Goal: Check status: Check status

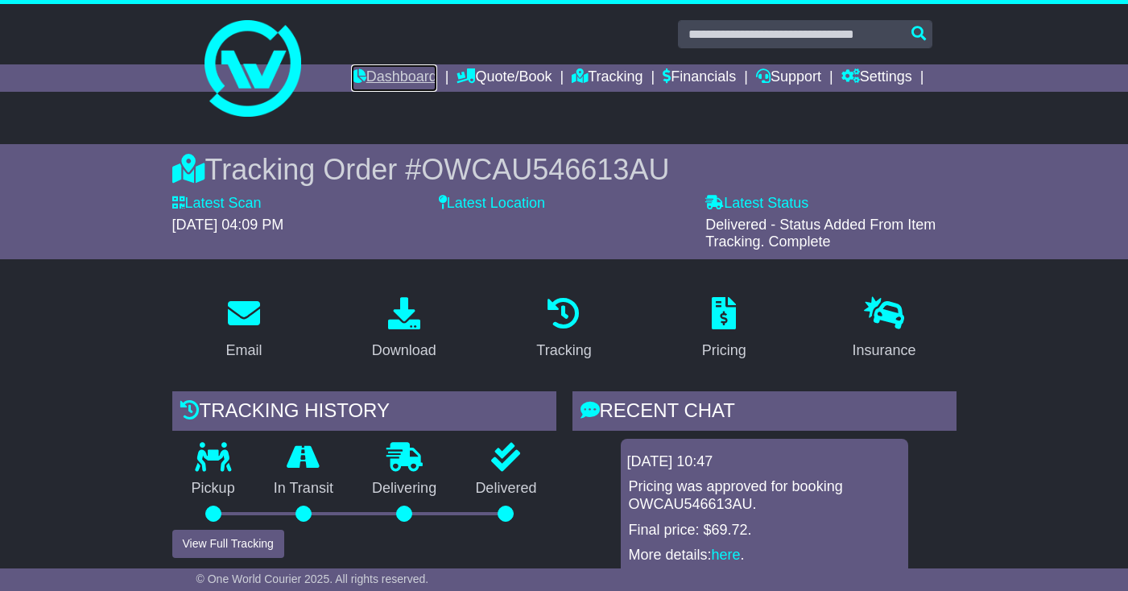
click at [406, 82] on link "Dashboard" at bounding box center [394, 77] width 86 height 27
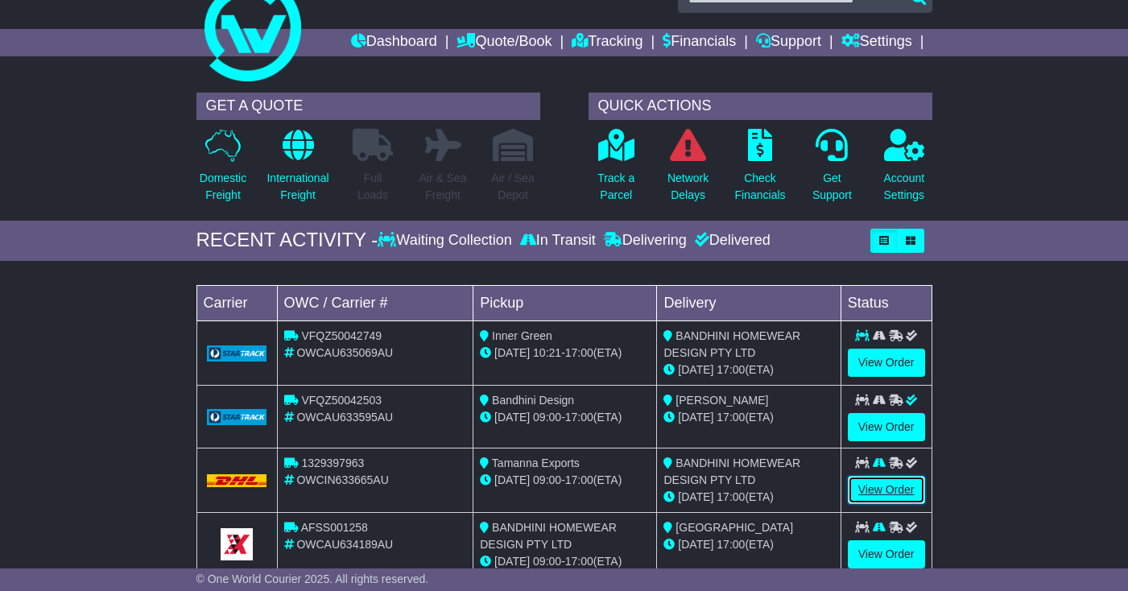
click at [884, 496] on link "View Order" at bounding box center [886, 490] width 77 height 28
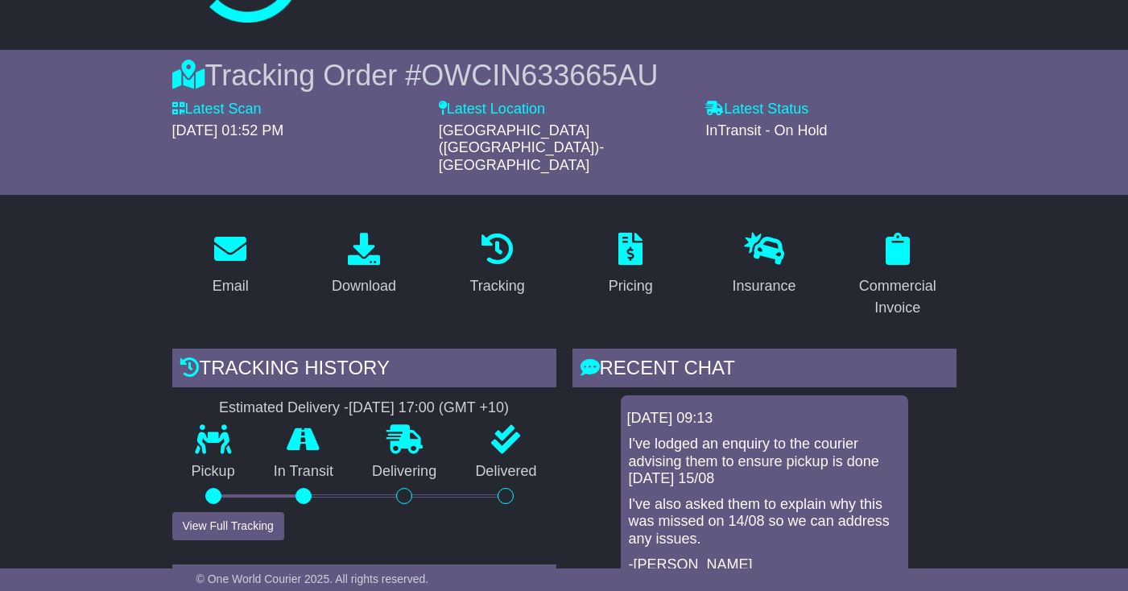
scroll to position [236, 0]
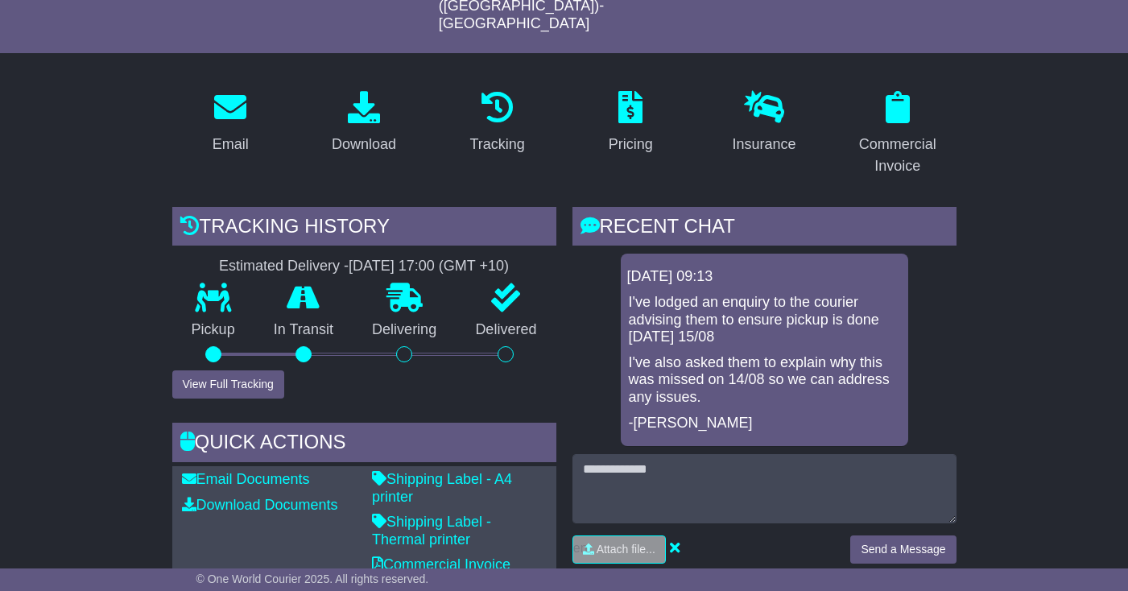
click at [191, 332] on div "Pickup" at bounding box center [213, 326] width 82 height 87
click at [216, 370] on button "View Full Tracking" at bounding box center [228, 384] width 112 height 28
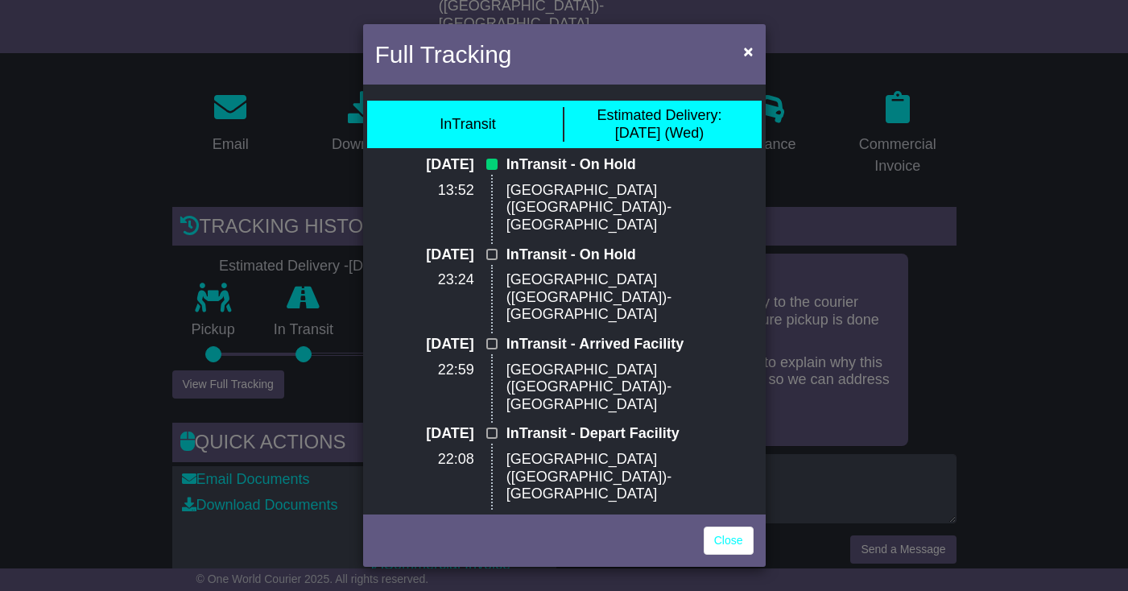
click at [217, 355] on div "Full Tracking × InTransit Estimated Delivery: 20 Aug (Wed) 17 Aug 2025 13:52 In…" at bounding box center [564, 295] width 1128 height 591
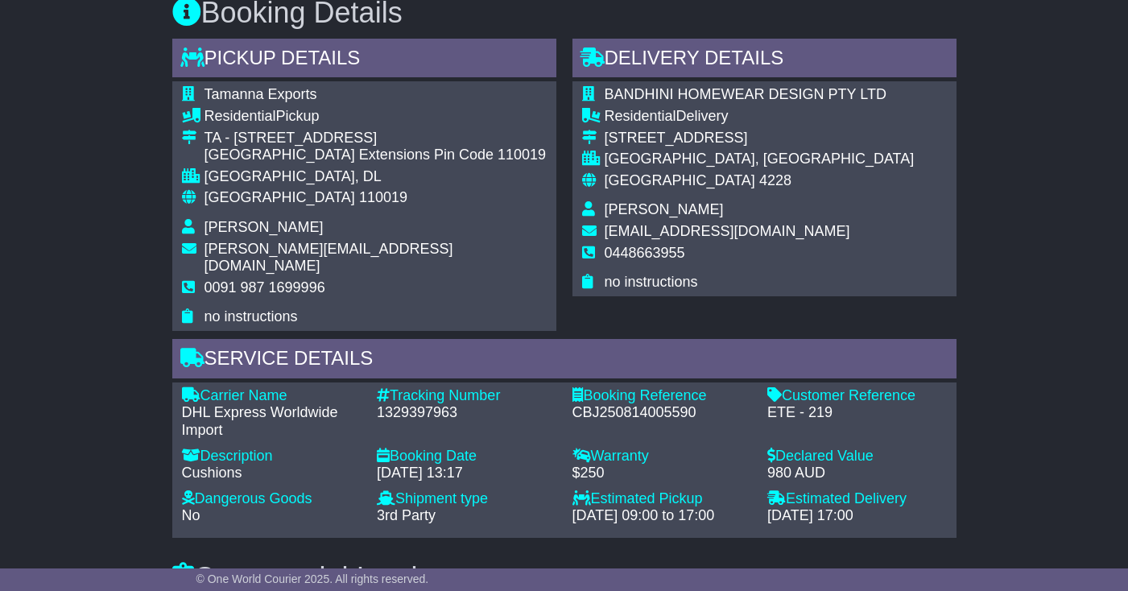
scroll to position [914, 0]
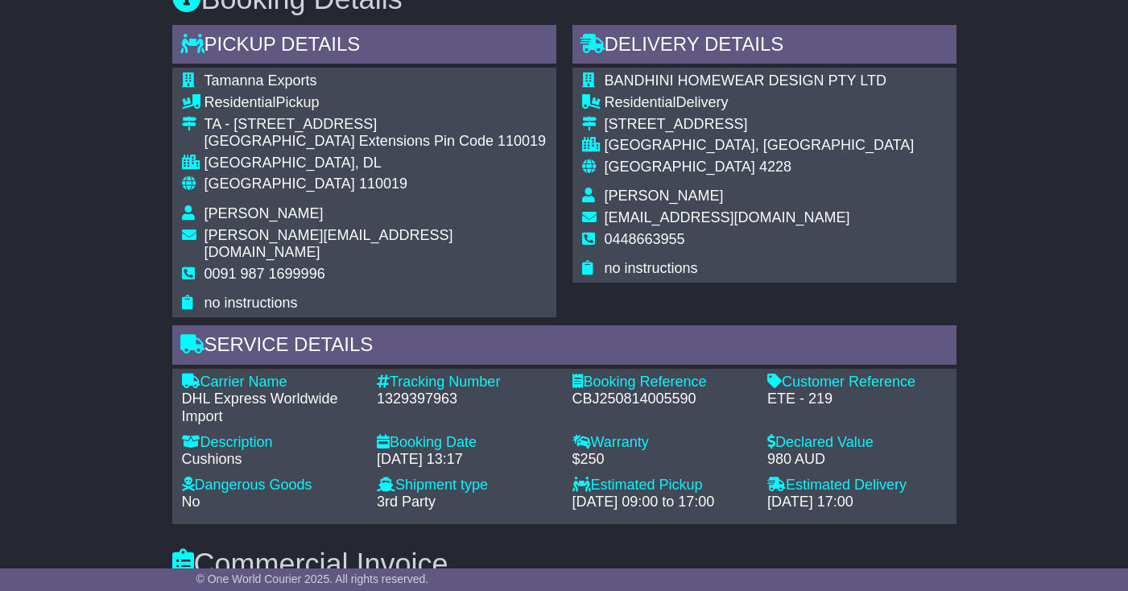
click at [433, 390] on div "1329397963" at bounding box center [466, 399] width 179 height 18
copy div "1329397963"
